Goal: Task Accomplishment & Management: Use online tool/utility

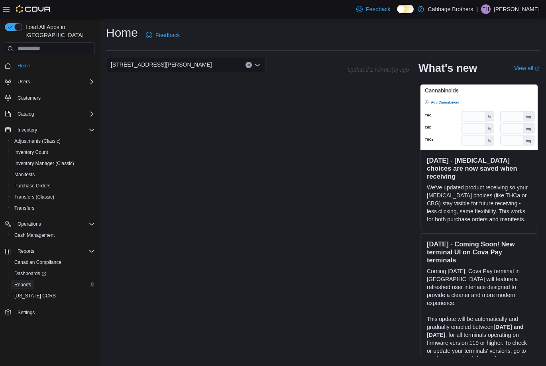
click at [26, 281] on span "Reports" at bounding box center [22, 284] width 17 height 6
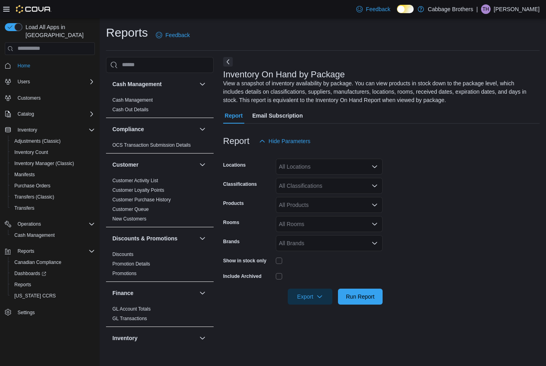
drag, startPoint x: 374, startPoint y: 165, endPoint x: 369, endPoint y: 171, distance: 9.0
click at [374, 165] on icon "Open list of options" at bounding box center [374, 166] width 6 height 6
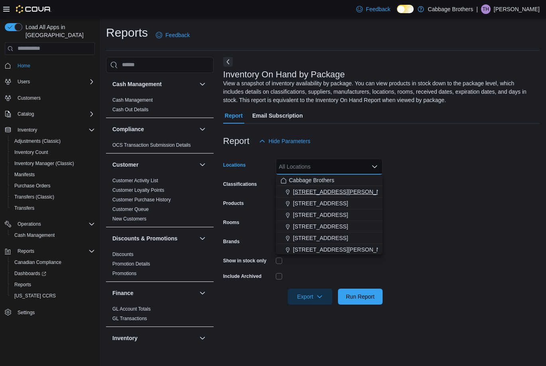
click at [323, 193] on span "[STREET_ADDRESS][PERSON_NAME]" at bounding box center [343, 192] width 101 height 8
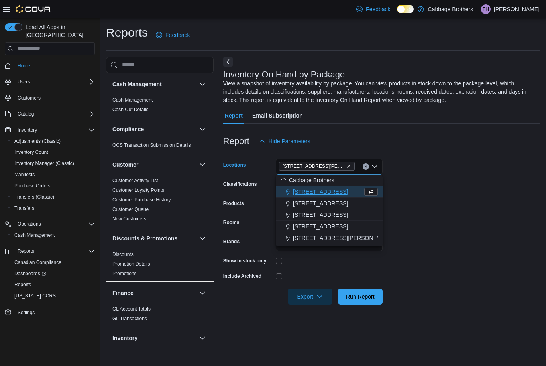
click at [463, 188] on form "Locations [STREET_ADDRESS][PERSON_NAME] Selected. [STREET_ADDRESS][PERSON_NAME]…" at bounding box center [381, 226] width 316 height 155
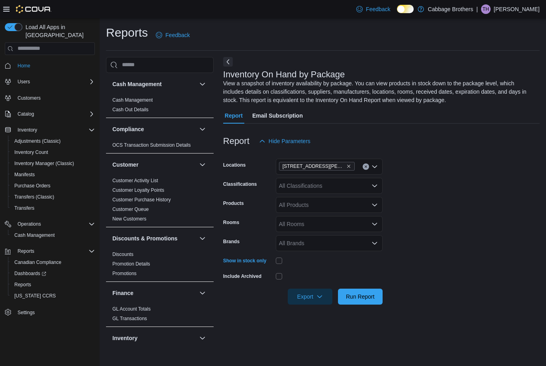
click at [376, 188] on icon "Open list of options" at bounding box center [374, 185] width 6 height 6
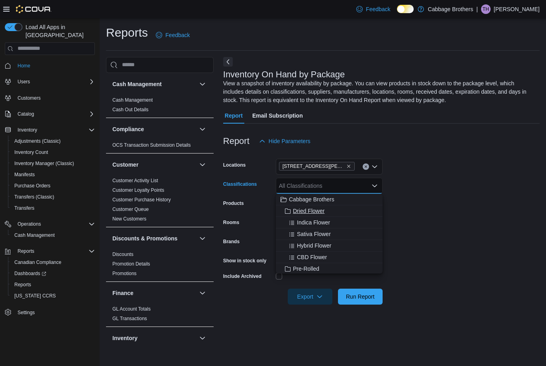
click at [318, 209] on span "Dried Flower" at bounding box center [308, 211] width 31 height 8
click at [417, 214] on form "Locations [STREET_ADDRESS][PERSON_NAME] Classifications Dried Flower Combo box.…" at bounding box center [381, 226] width 316 height 155
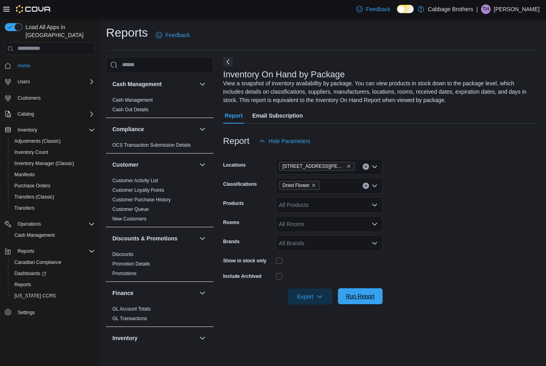
click at [376, 294] on span "Run Report" at bounding box center [360, 296] width 35 height 16
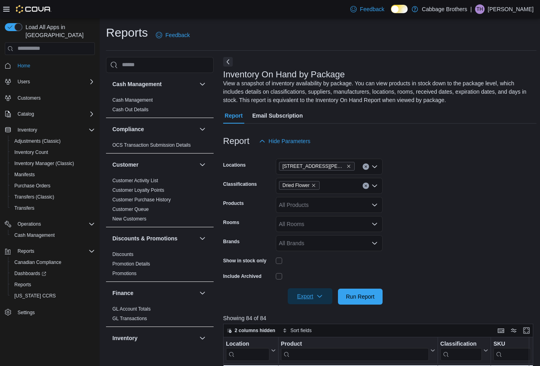
click at [310, 297] on span "Export" at bounding box center [309, 296] width 35 height 16
click at [310, 310] on span "Export to Excel" at bounding box center [311, 312] width 36 height 6
